Goal: Information Seeking & Learning: Learn about a topic

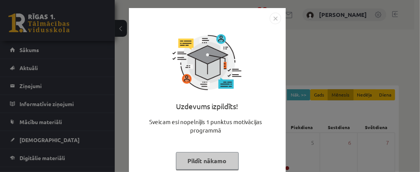
click at [271, 19] on img "Close" at bounding box center [275, 18] width 11 height 11
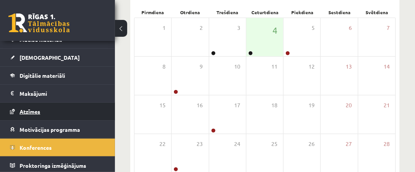
scroll to position [83, 0]
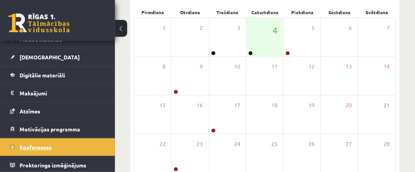
click at [59, 142] on link "Konferences" at bounding box center [57, 147] width 95 height 18
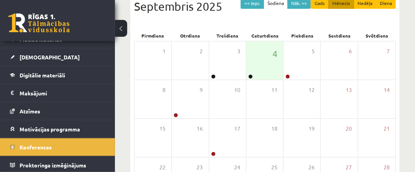
scroll to position [78, 0]
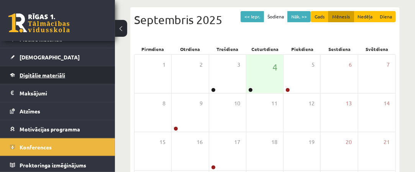
click at [76, 76] on link "Digitālie materiāli" at bounding box center [57, 75] width 95 height 18
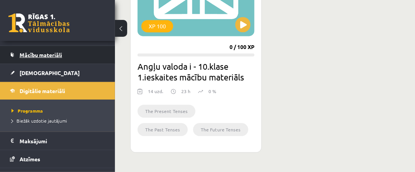
scroll to position [38, 0]
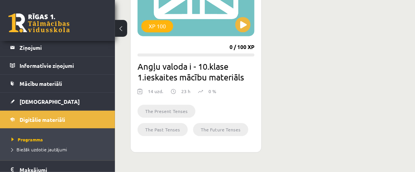
click at [100, 120] on li "Digitālie materiāli Programma Biežāk uzdotie jautājumi" at bounding box center [57, 135] width 115 height 50
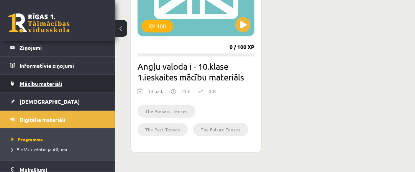
click at [97, 81] on link "Mācību materiāli" at bounding box center [57, 84] width 95 height 18
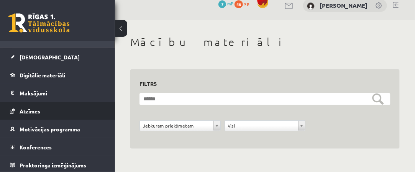
scroll to position [18, 0]
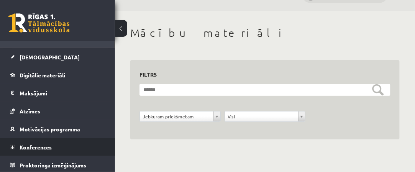
click at [49, 149] on link "Konferences" at bounding box center [57, 147] width 95 height 18
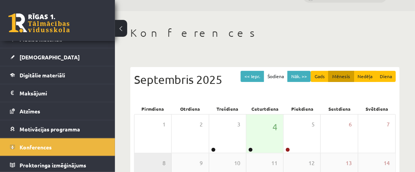
scroll to position [83, 0]
click at [255, 135] on div "4" at bounding box center [264, 133] width 37 height 38
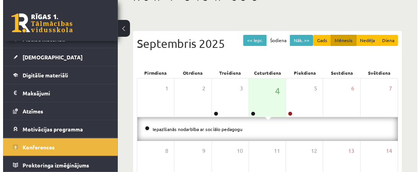
scroll to position [95, 0]
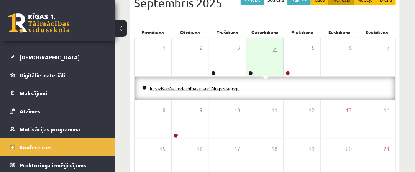
click at [205, 88] on link "Iepazīšanās nodarbība ar sociālo pedagogu" at bounding box center [195, 88] width 90 height 6
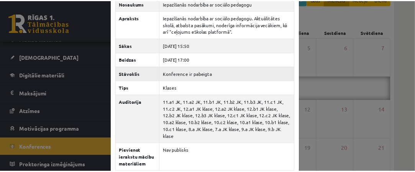
scroll to position [26, 0]
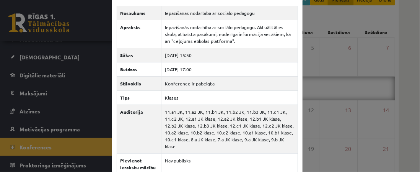
click at [98, 63] on div "Iepazīšanās nodarbība ar sociālo pedagogu × Nosaukums Iepazīšanās nodarbība ar …" at bounding box center [210, 86] width 420 height 172
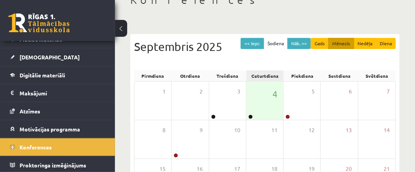
scroll to position [18, 0]
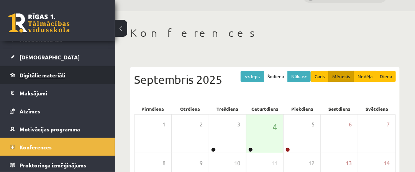
click at [66, 75] on link "Digitālie materiāli" at bounding box center [57, 75] width 95 height 18
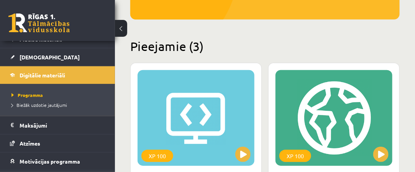
scroll to position [171, 0]
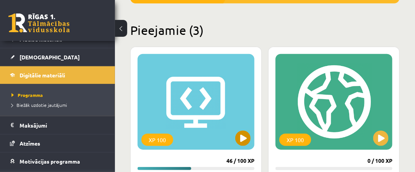
click at [202, 126] on div "XP 100" at bounding box center [195, 102] width 117 height 96
click at [203, 108] on div "XP 100" at bounding box center [195, 102] width 117 height 96
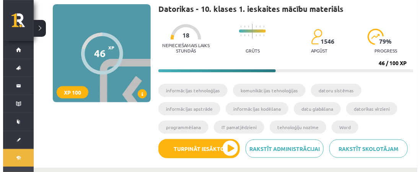
scroll to position [77, 0]
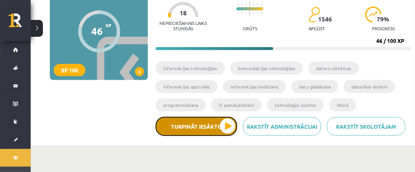
click at [222, 127] on button "Turpināt iesākto" at bounding box center [196, 126] width 82 height 19
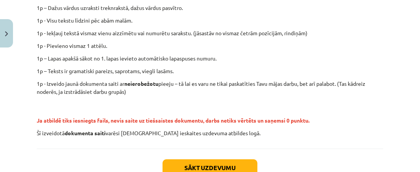
scroll to position [230, 0]
